Goal: Information Seeking & Learning: Learn about a topic

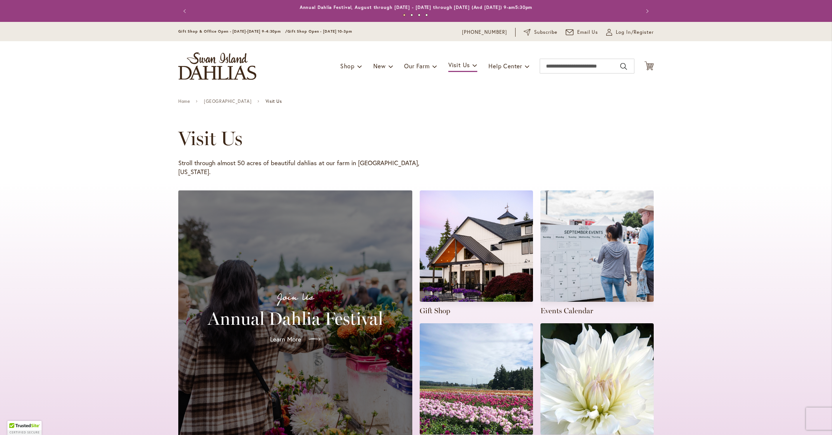
click at [294, 335] on link "Learn More" at bounding box center [295, 339] width 62 height 21
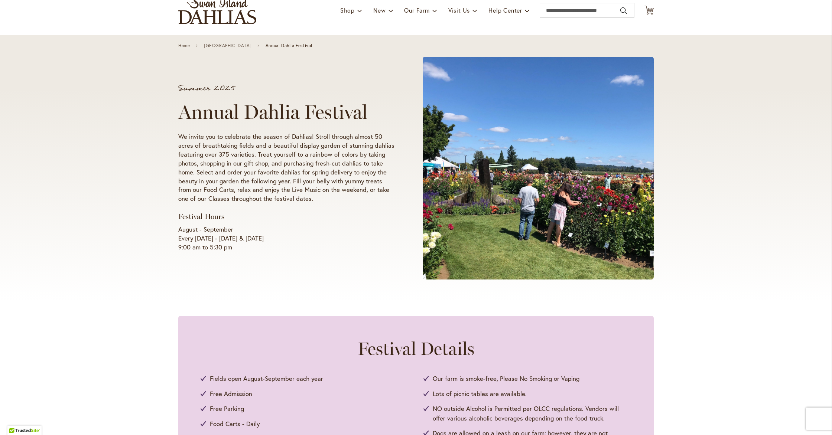
scroll to position [74, 0]
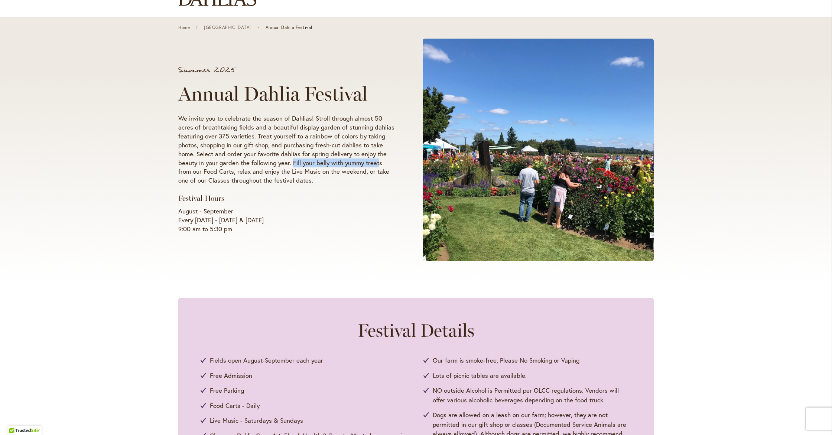
drag, startPoint x: 292, startPoint y: 164, endPoint x: 379, endPoint y: 165, distance: 86.6
click at [379, 165] on p "We invite you to celebrate the season of Dahlias! Stroll through almost 50 acre…" at bounding box center [286, 149] width 216 height 71
click at [386, 313] on div "Festival Details Fields open August-September each year Free Admission Free Par…" at bounding box center [416, 400] width 476 height 205
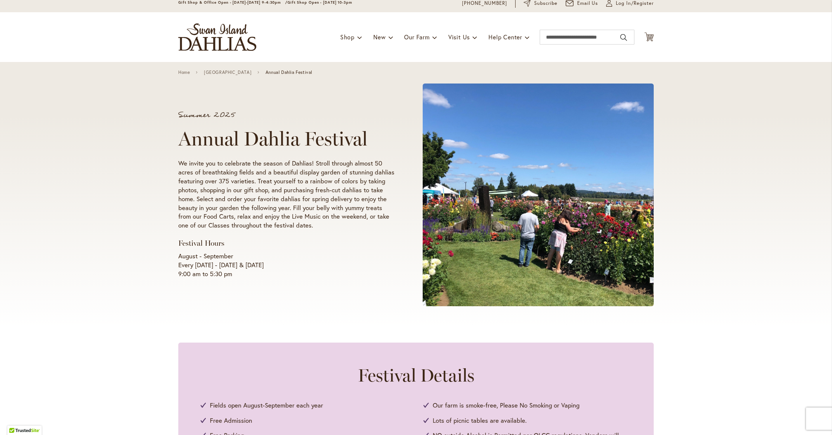
scroll to position [0, 0]
